Goal: Register for event/course

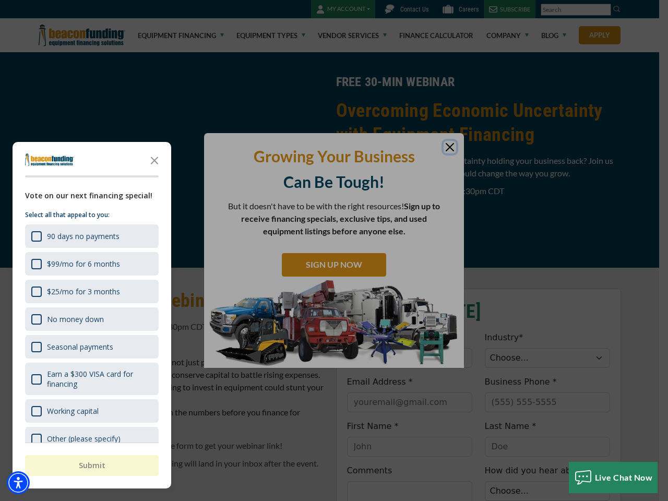
click at [334, 251] on div "button" at bounding box center [334, 250] width 668 height 501
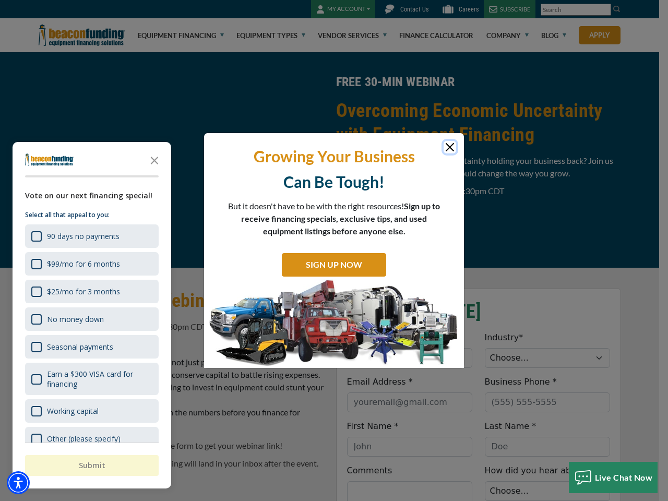
click at [18, 483] on img "Accessibility Menu" at bounding box center [18, 482] width 23 height 23
click at [334, 251] on body "Skip to main content Enable accessibility for low vision Open the accessibility…" at bounding box center [334, 250] width 668 height 501
click at [154, 160] on body "Skip to main content Enable accessibility for low vision Open the accessibility…" at bounding box center [334, 250] width 668 height 501
click at [91, 236] on body "Skip to main content Enable accessibility for low vision Open the accessibility…" at bounding box center [334, 250] width 668 height 501
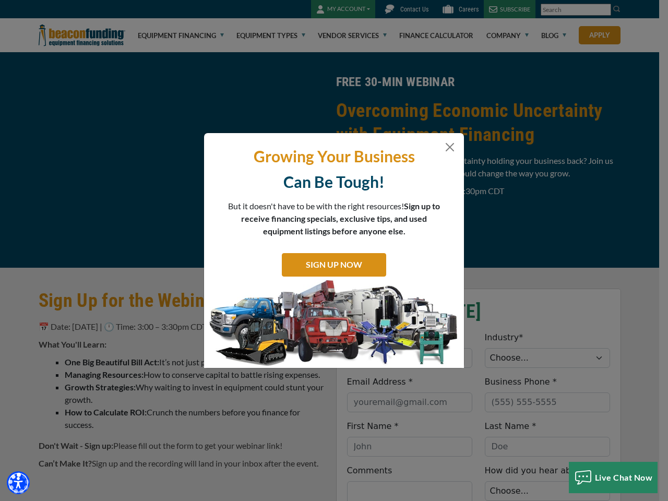
click at [91, 264] on body "Skip to main content Enable accessibility for low vision Open the accessibility…" at bounding box center [334, 250] width 668 height 501
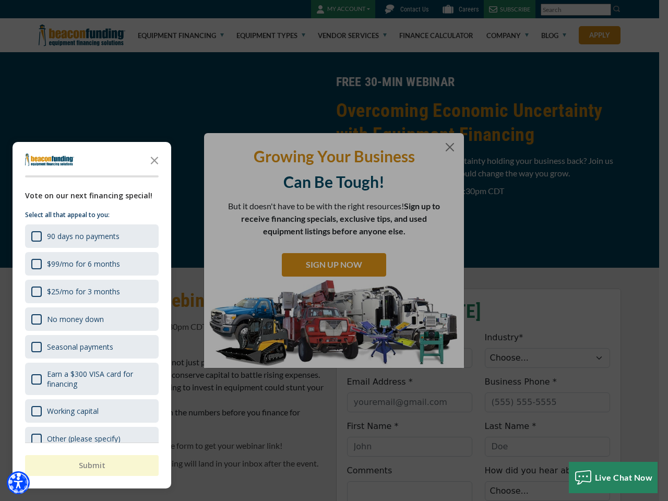
click at [91, 291] on body "Skip to main content Enable accessibility for low vision Open the accessibility…" at bounding box center [334, 250] width 668 height 501
click at [91, 319] on body "Skip to main content Enable accessibility for low vision Open the accessibility…" at bounding box center [334, 250] width 668 height 501
click at [91, 347] on body "Skip to main content Enable accessibility for low vision Open the accessibility…" at bounding box center [334, 250] width 668 height 501
click at [91, 379] on body "Skip to main content Enable accessibility for low vision Open the accessibility…" at bounding box center [334, 250] width 668 height 501
click at [409, 501] on html "Skip to main content Enable accessibility for low vision Open the accessibility…" at bounding box center [334, 250] width 668 height 501
